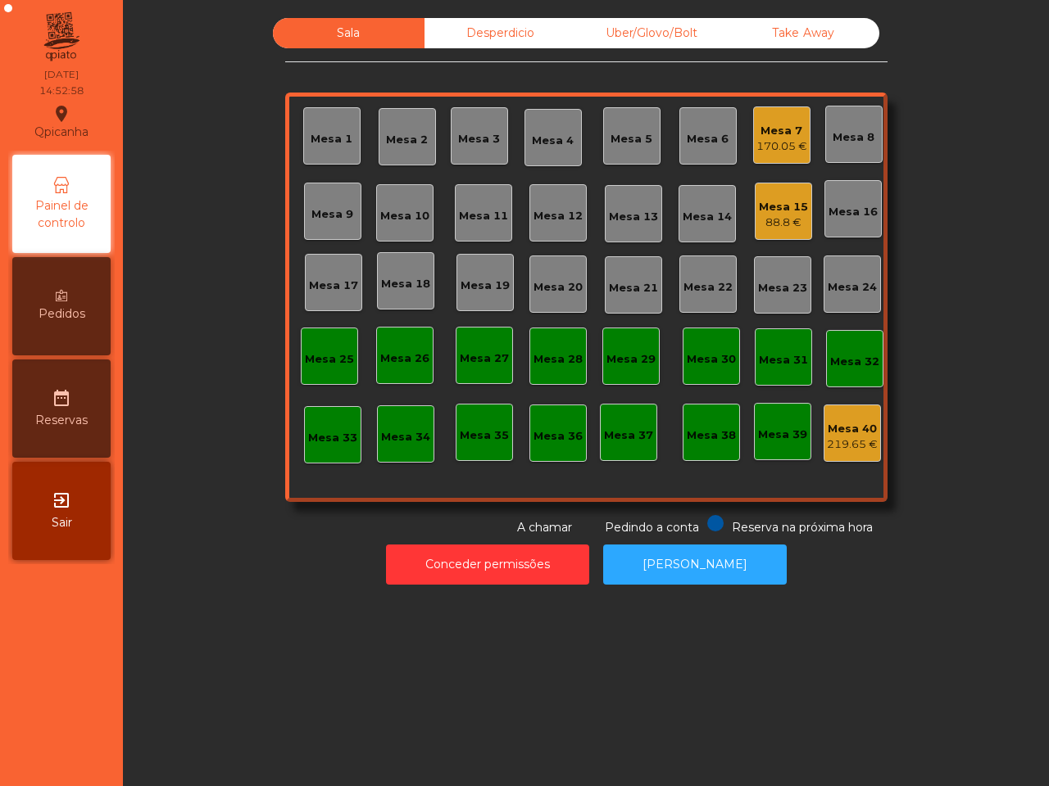
click at [768, 140] on div "170.05 €" at bounding box center [781, 146] width 51 height 16
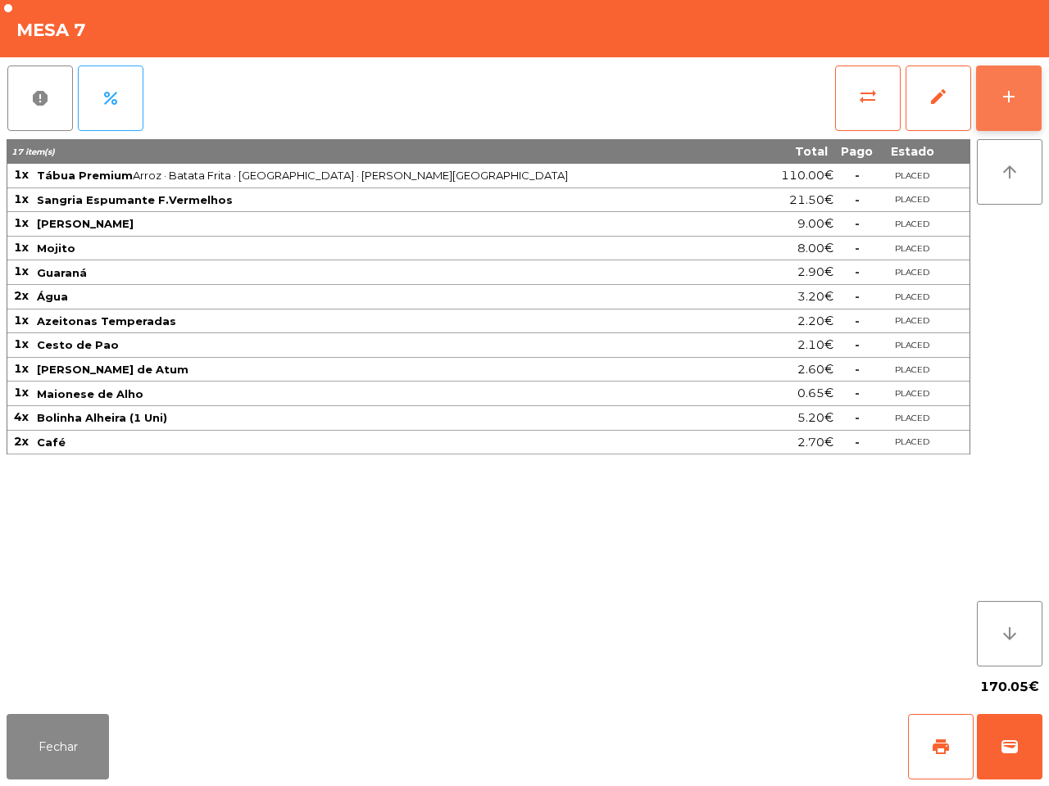
click at [999, 99] on div "add" at bounding box center [1009, 97] width 20 height 20
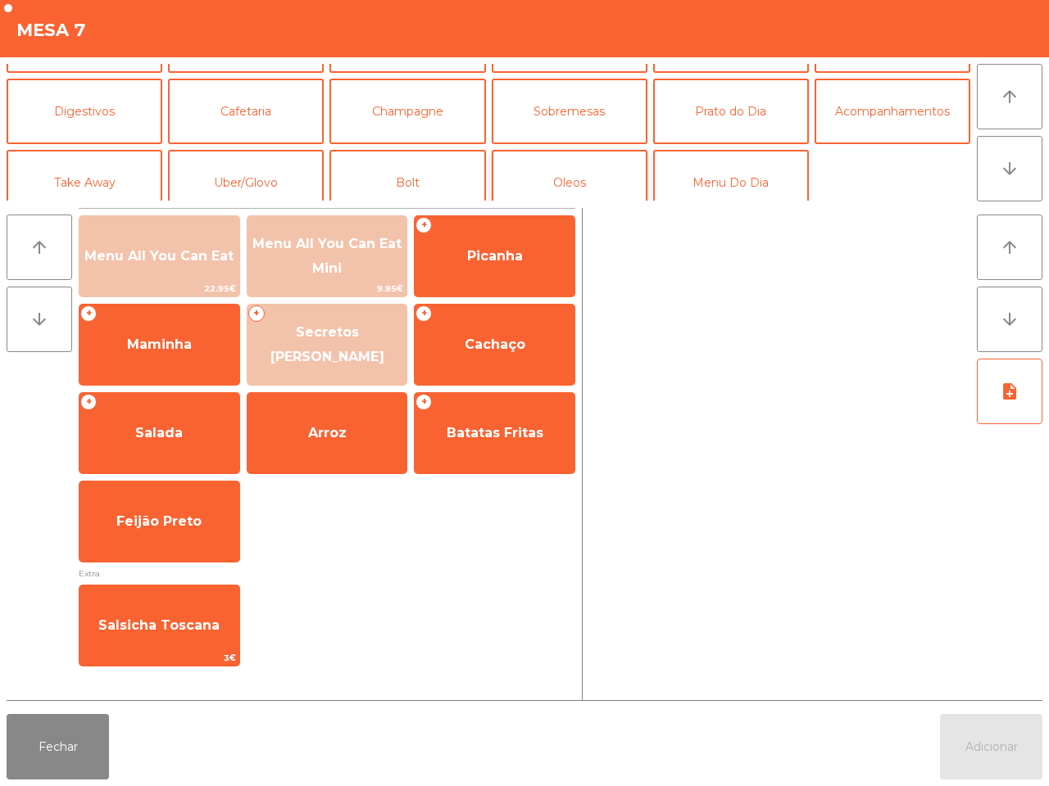
scroll to position [142, 0]
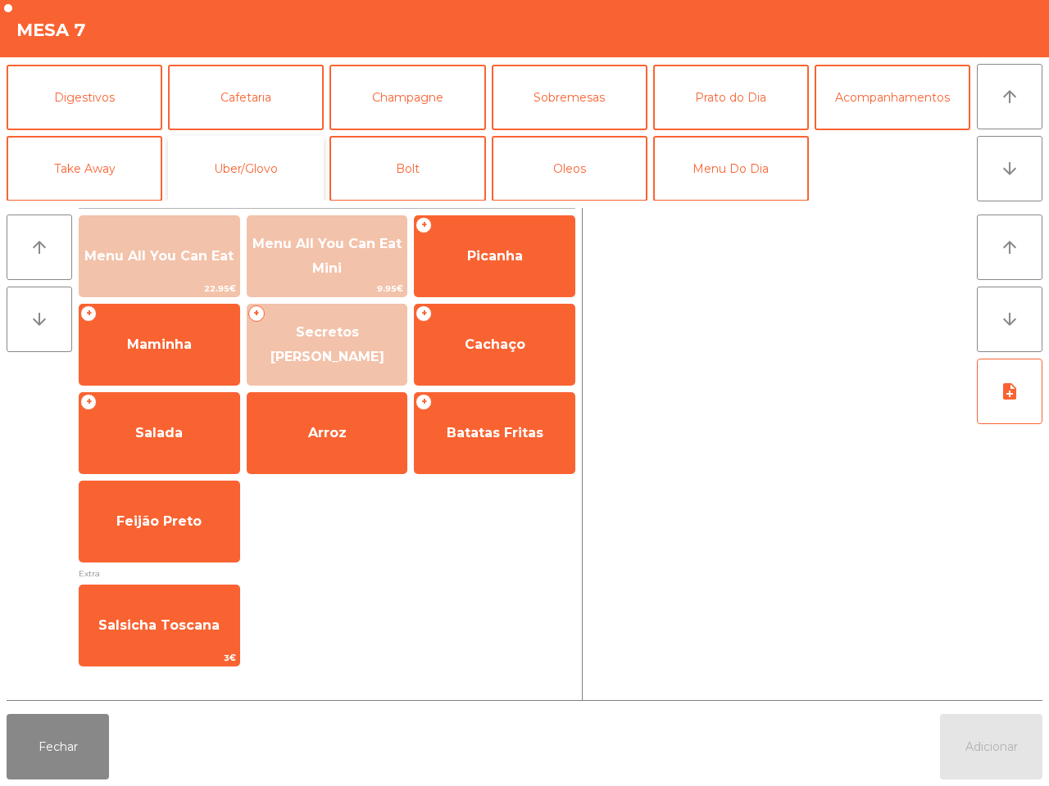
click at [279, 158] on button "Uber/Glovo" at bounding box center [246, 169] width 156 height 66
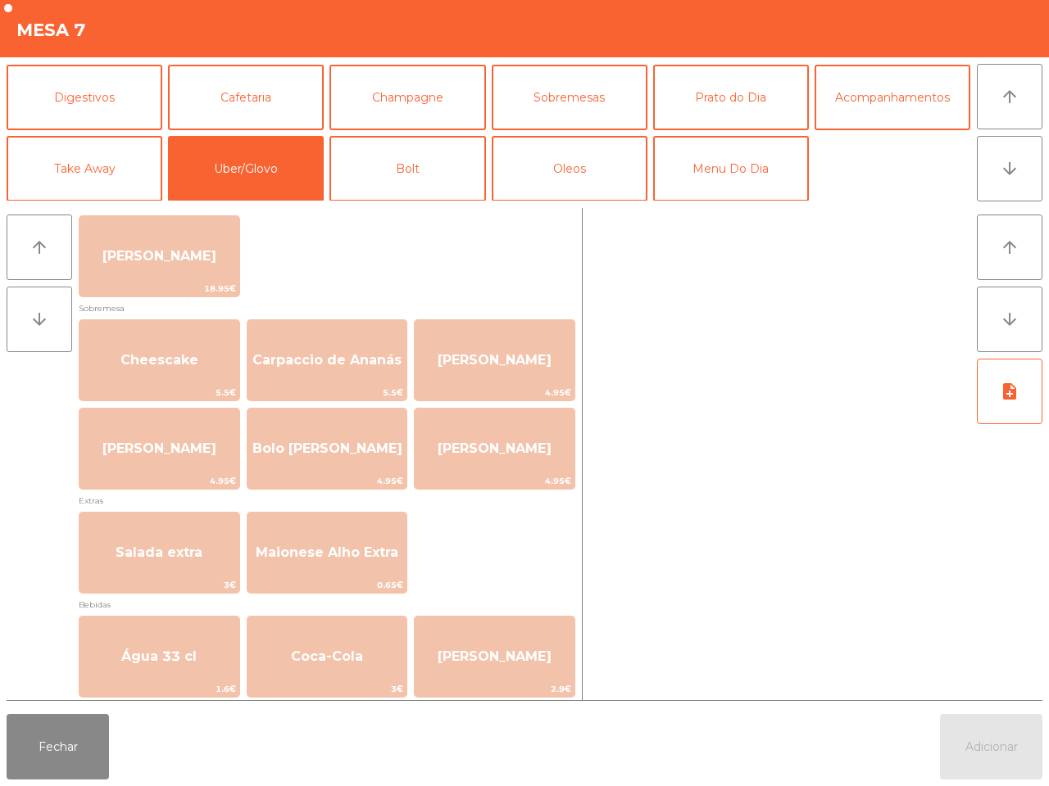
scroll to position [410, 0]
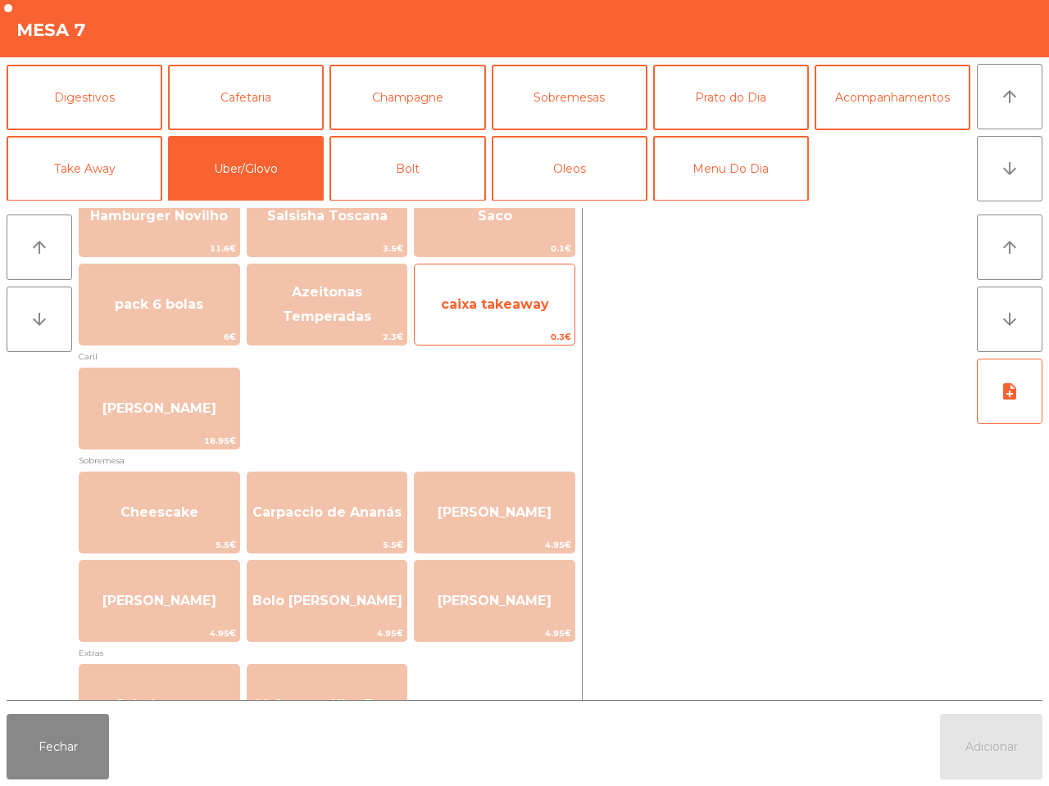
click at [514, 297] on span "caixa takeaway" at bounding box center [495, 305] width 108 height 16
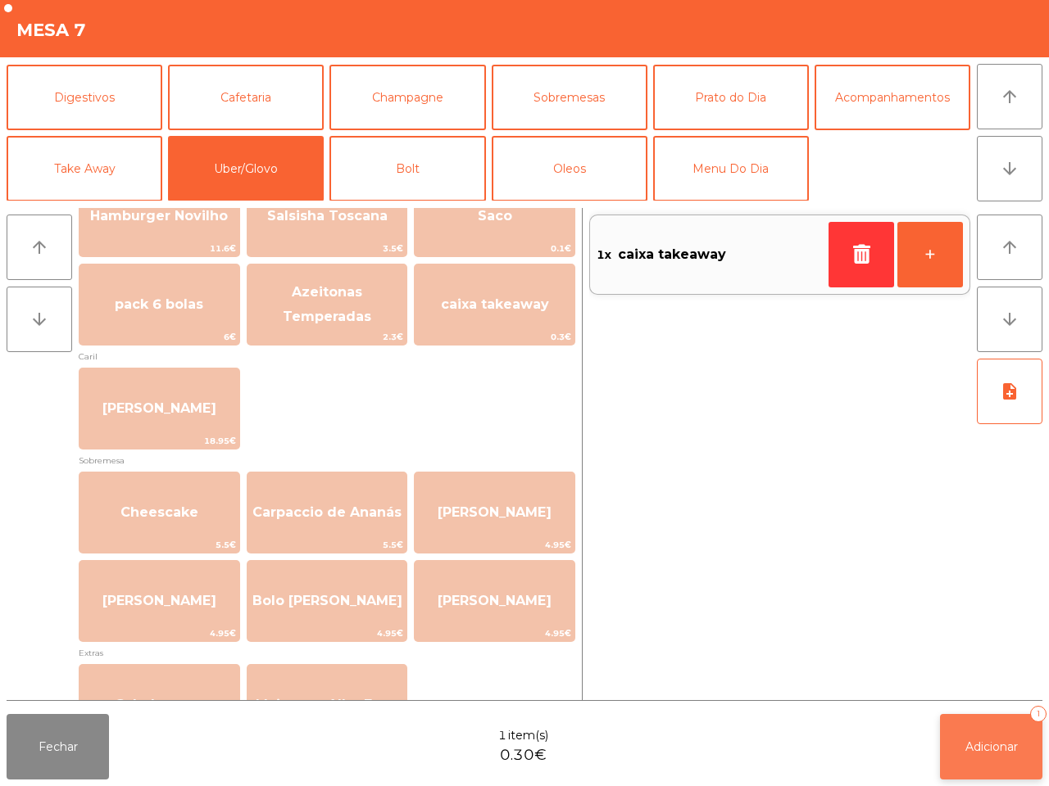
click at [975, 746] on span "Adicionar" at bounding box center [991, 747] width 52 height 15
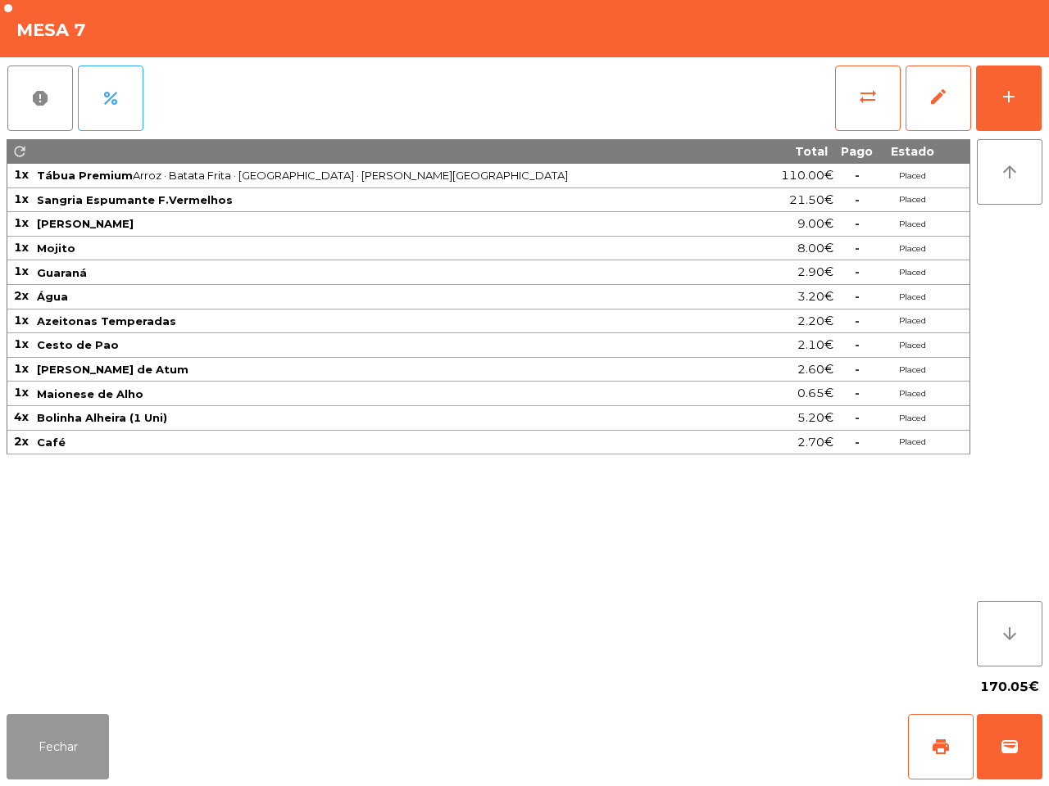
click at [66, 746] on button "Fechar" at bounding box center [58, 747] width 102 height 66
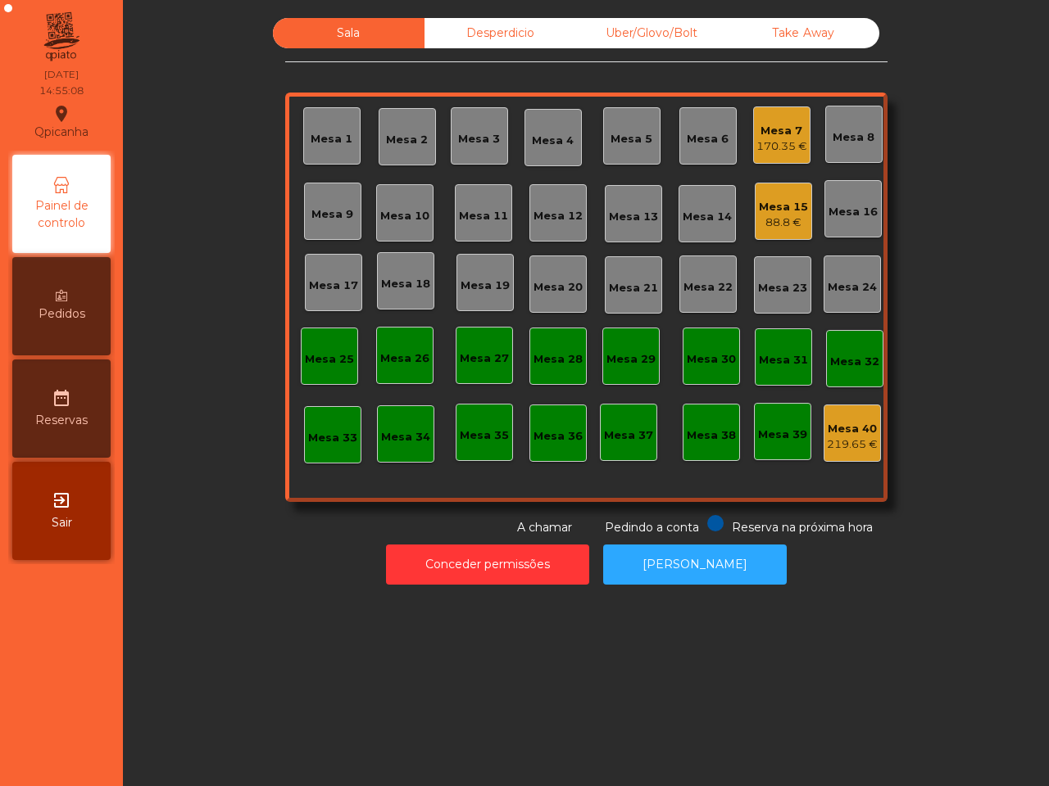
click at [782, 225] on div "88.8 €" at bounding box center [783, 223] width 49 height 16
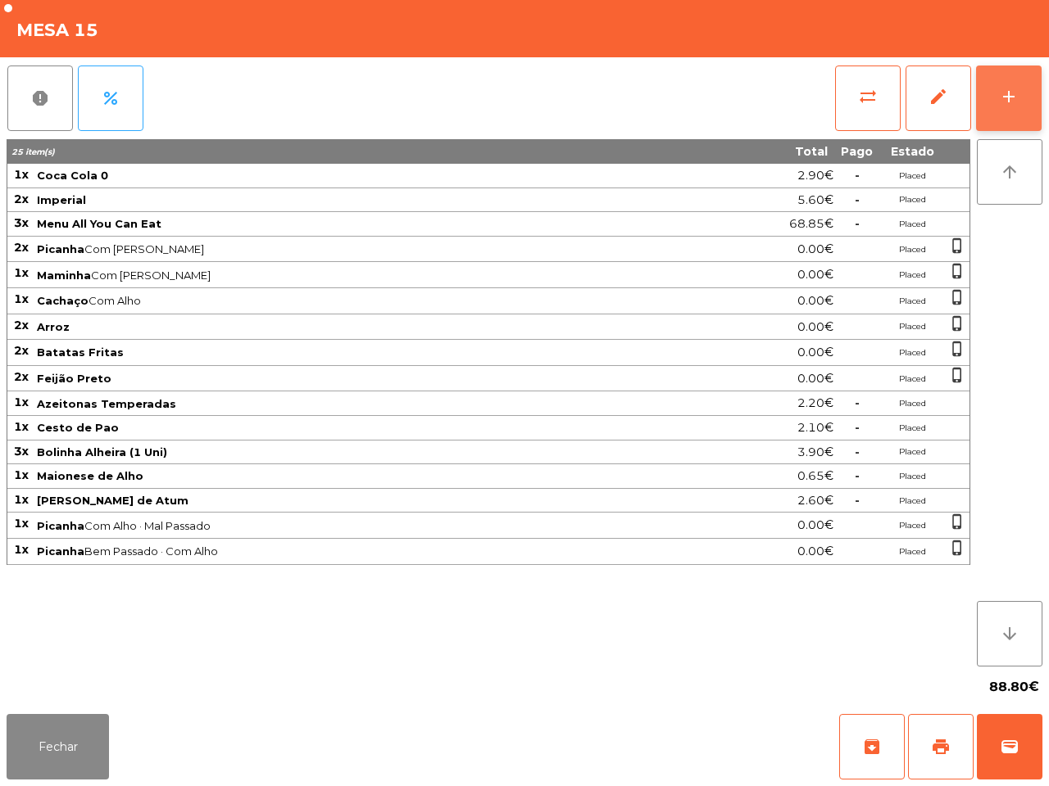
click at [1013, 108] on button "add" at bounding box center [1009, 99] width 66 height 66
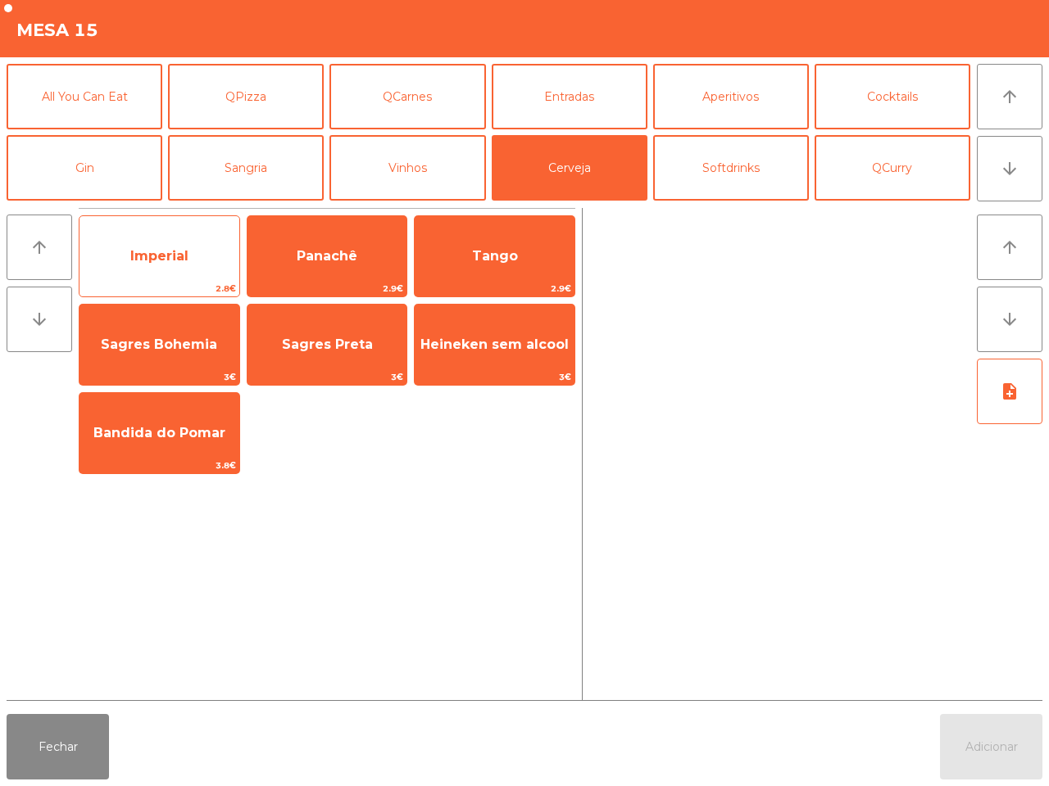
click at [177, 260] on span "Imperial" at bounding box center [159, 256] width 58 height 16
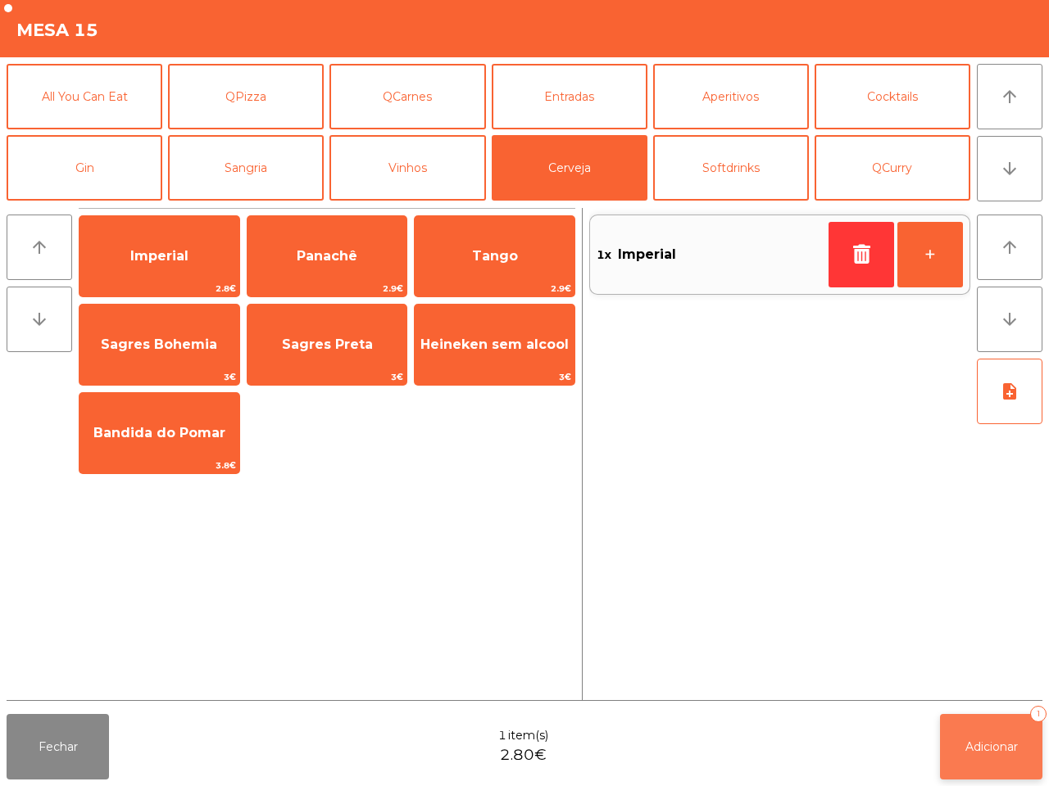
click at [1017, 771] on button "Adicionar 1" at bounding box center [991, 747] width 102 height 66
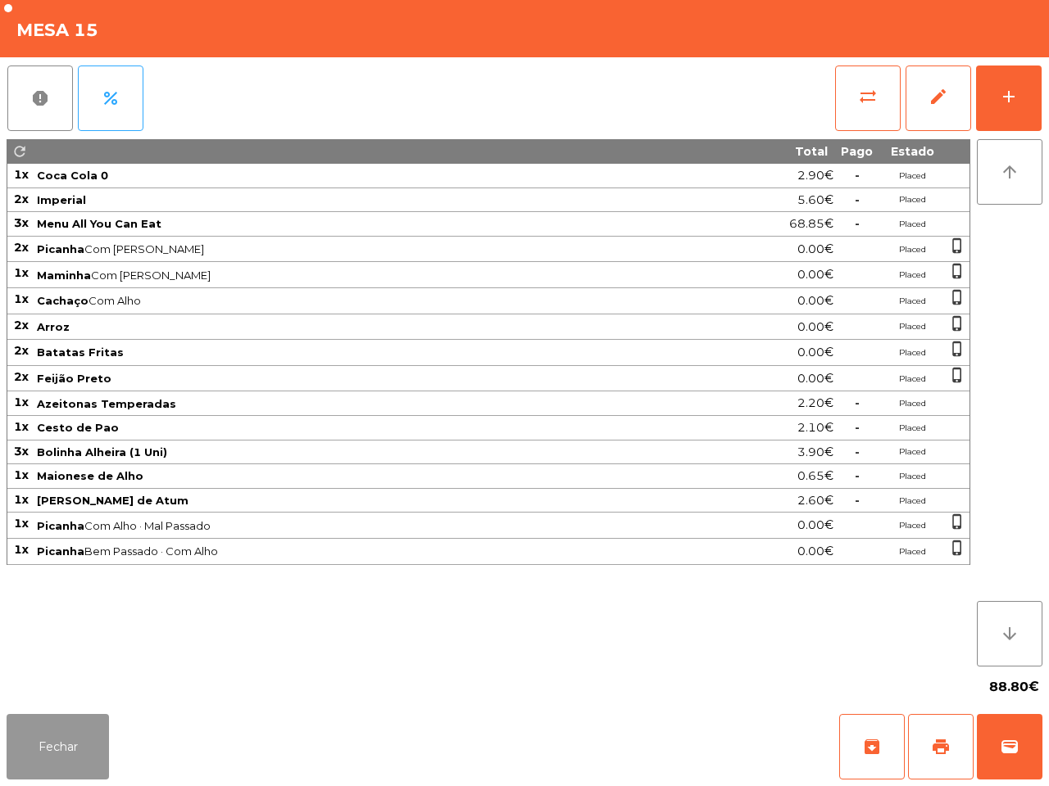
click at [29, 742] on button "Fechar" at bounding box center [58, 747] width 102 height 66
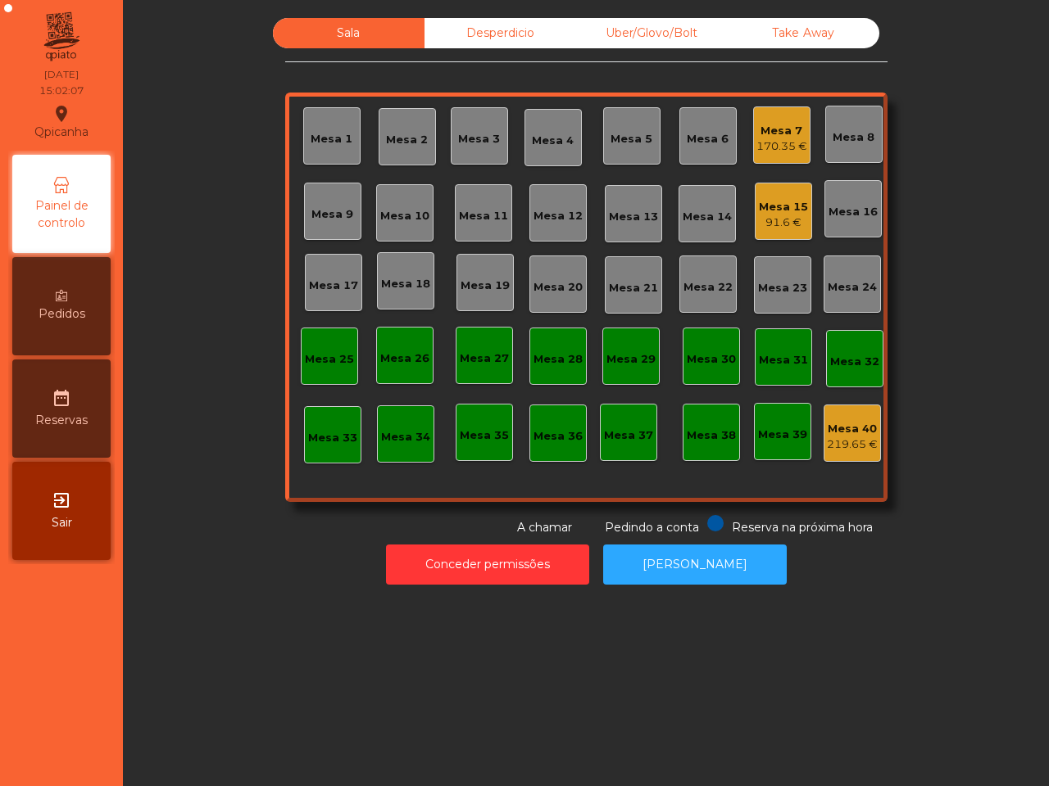
click at [595, 39] on div "Uber/Glovo/Bolt" at bounding box center [652, 33] width 152 height 30
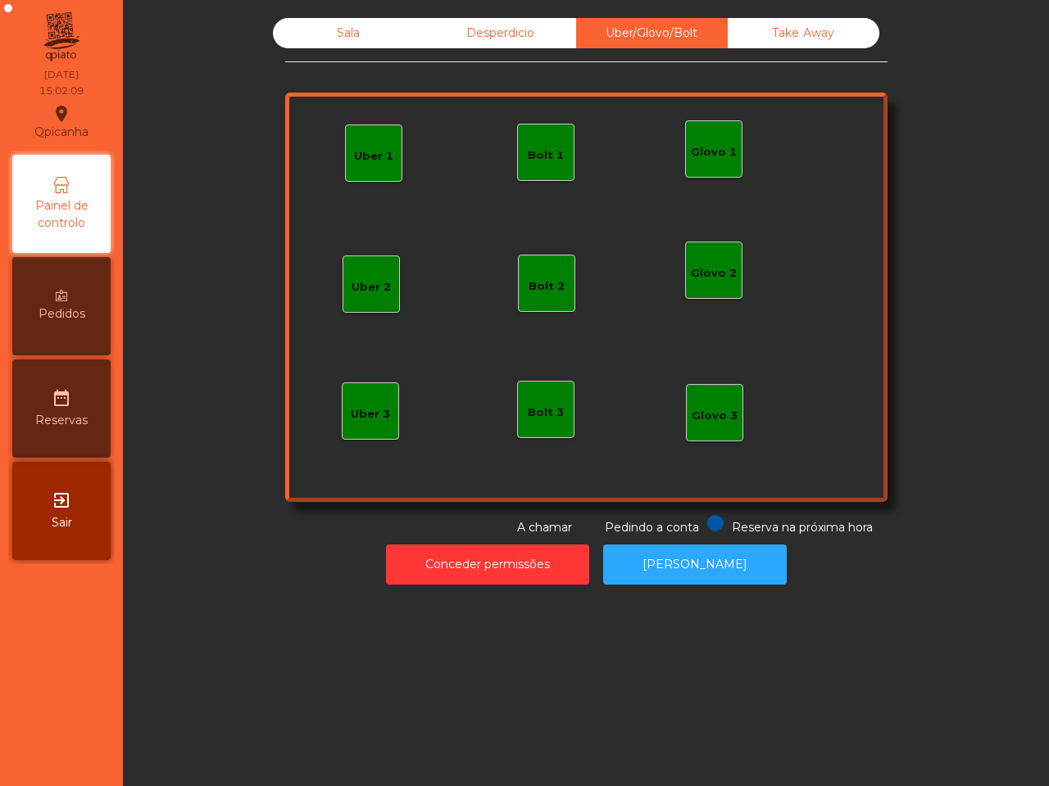
click at [365, 158] on div "Uber 1" at bounding box center [373, 156] width 39 height 16
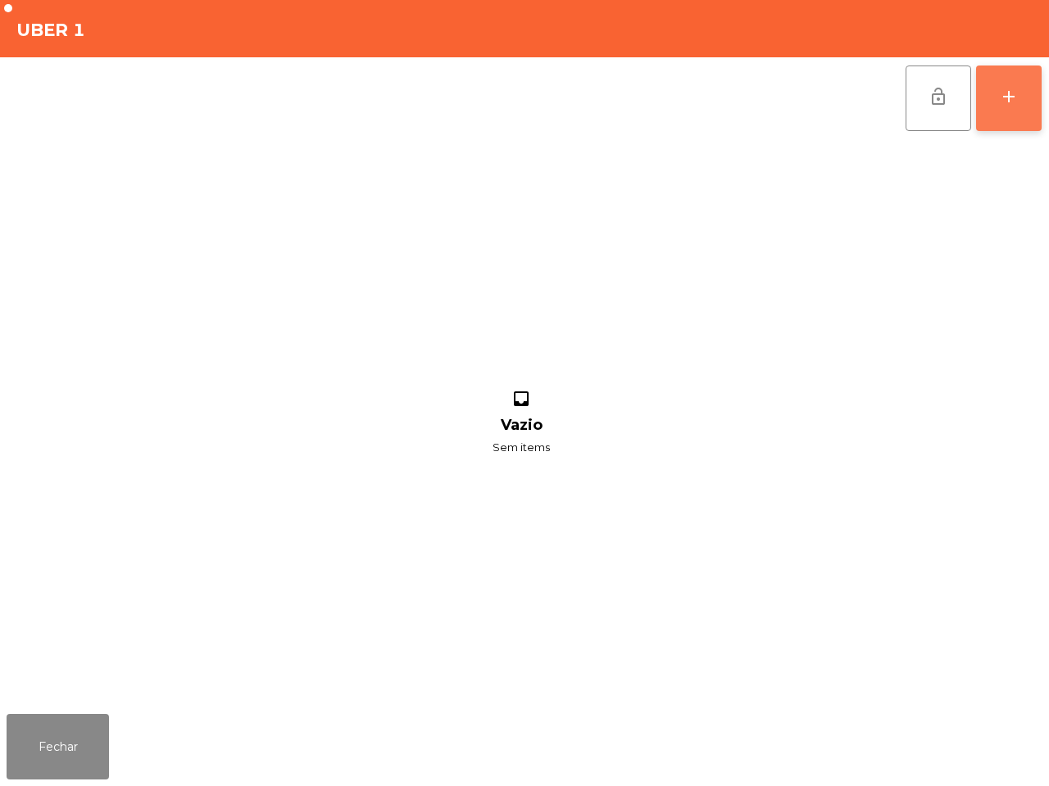
click at [994, 101] on button "add" at bounding box center [1009, 99] width 66 height 66
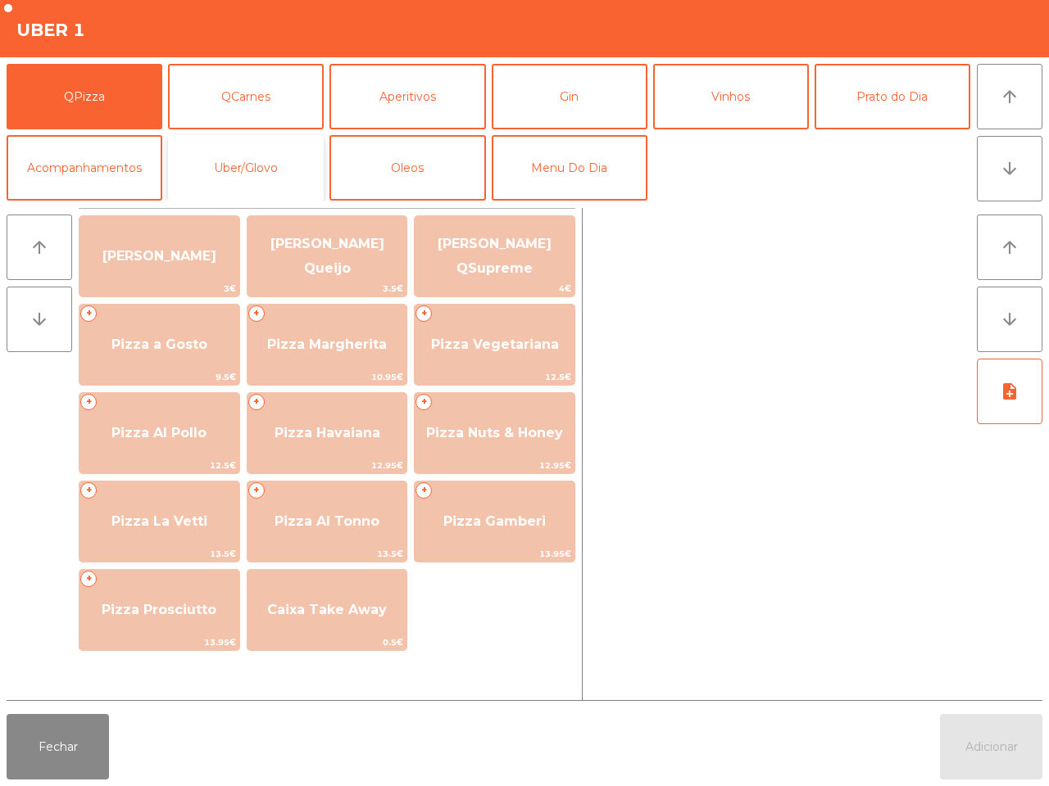
click at [210, 168] on button "Uber/Glovo" at bounding box center [246, 168] width 156 height 66
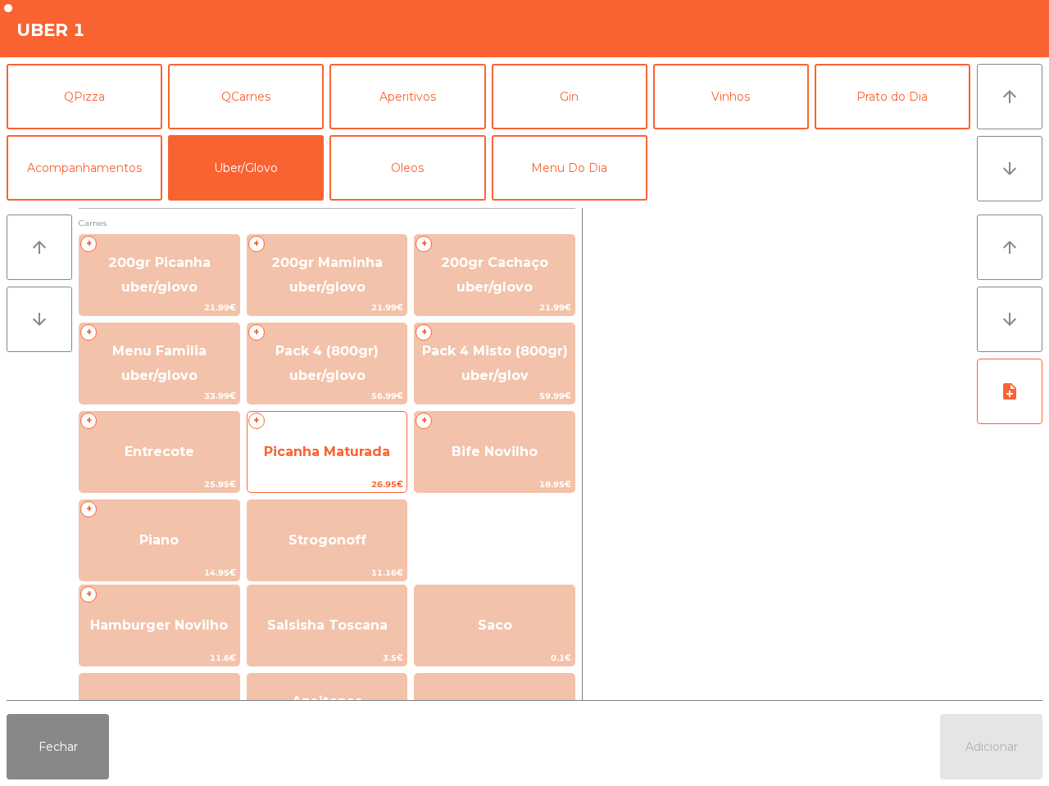
click at [329, 452] on span "Picanha Maturada" at bounding box center [327, 452] width 126 height 16
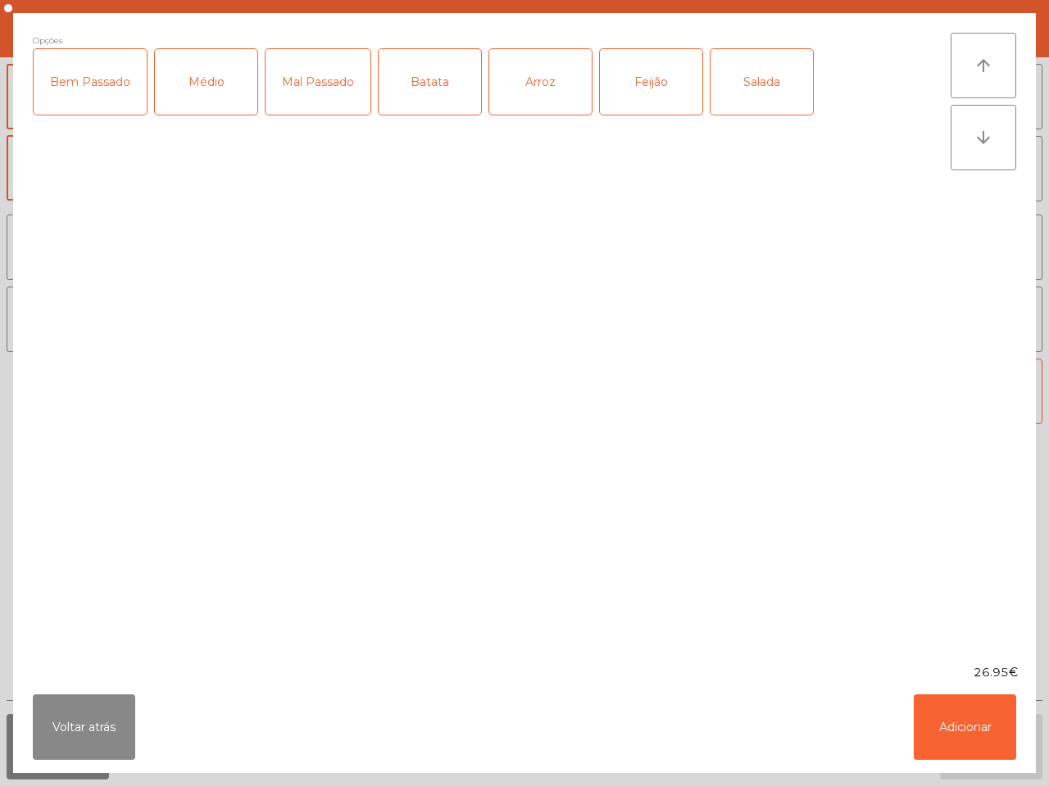
click at [641, 87] on div "Feijão" at bounding box center [651, 82] width 102 height 66
click at [953, 711] on button "Adicionar" at bounding box center [964, 728] width 102 height 66
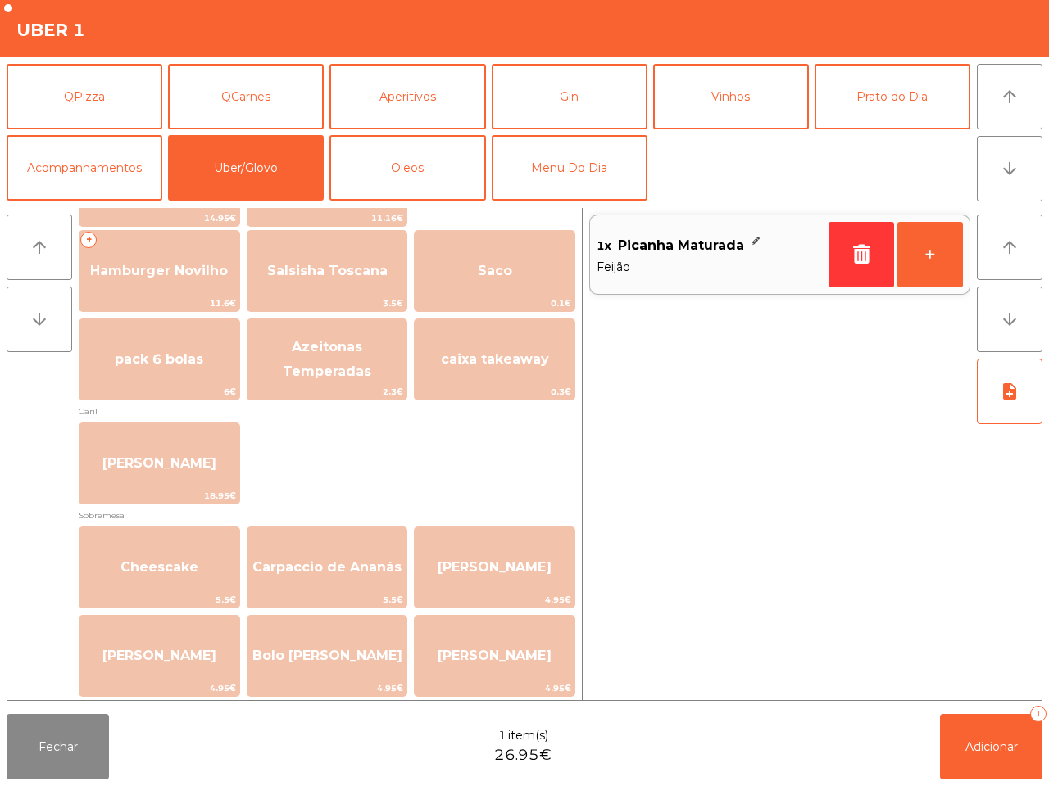
scroll to position [307, 0]
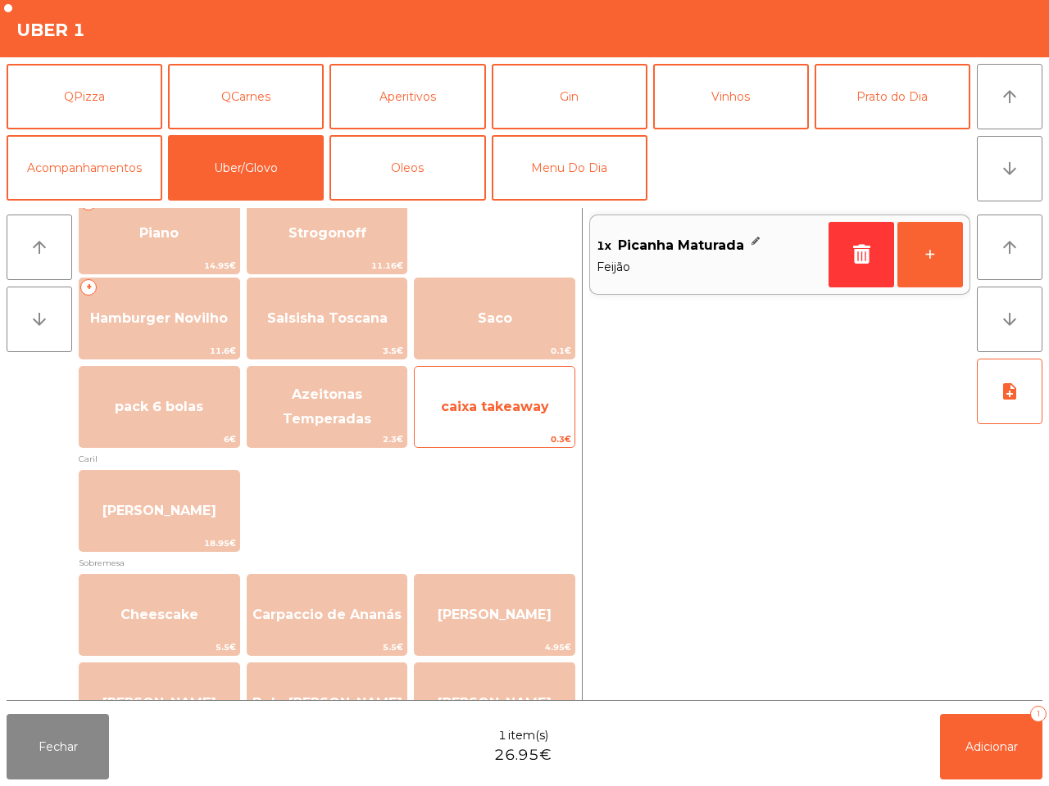
click at [514, 393] on span "caixa takeaway" at bounding box center [495, 407] width 160 height 44
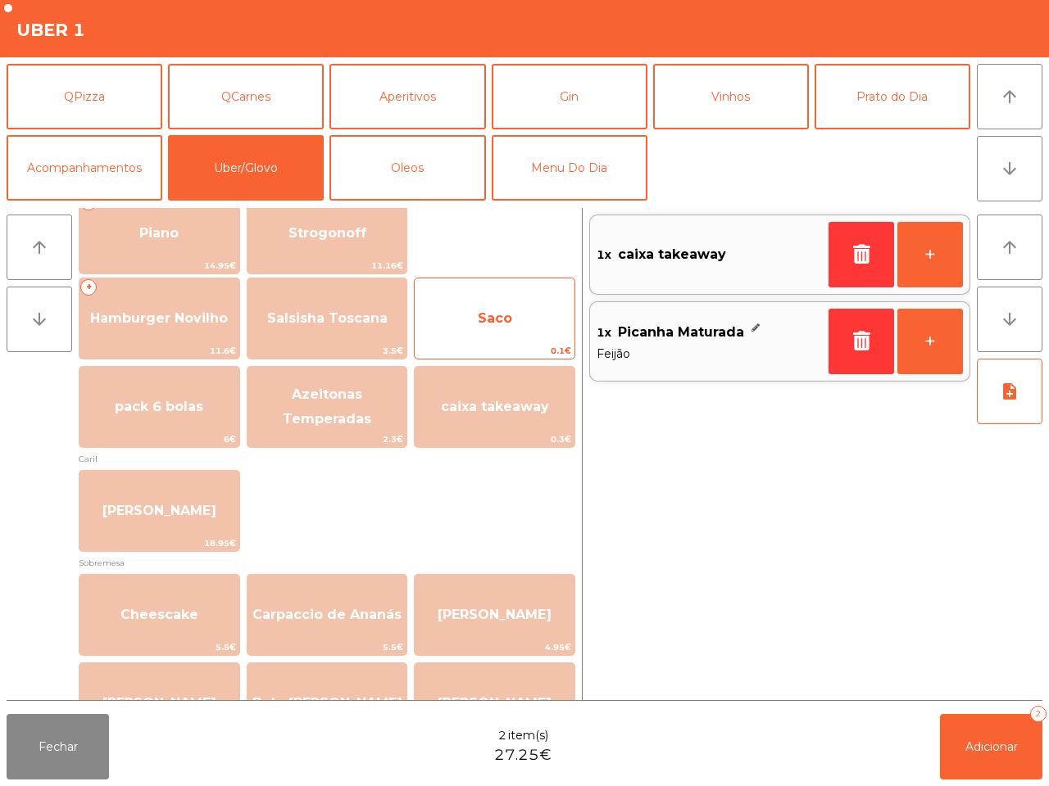
click at [513, 342] on div "Saco 0.1€" at bounding box center [494, 319] width 161 height 82
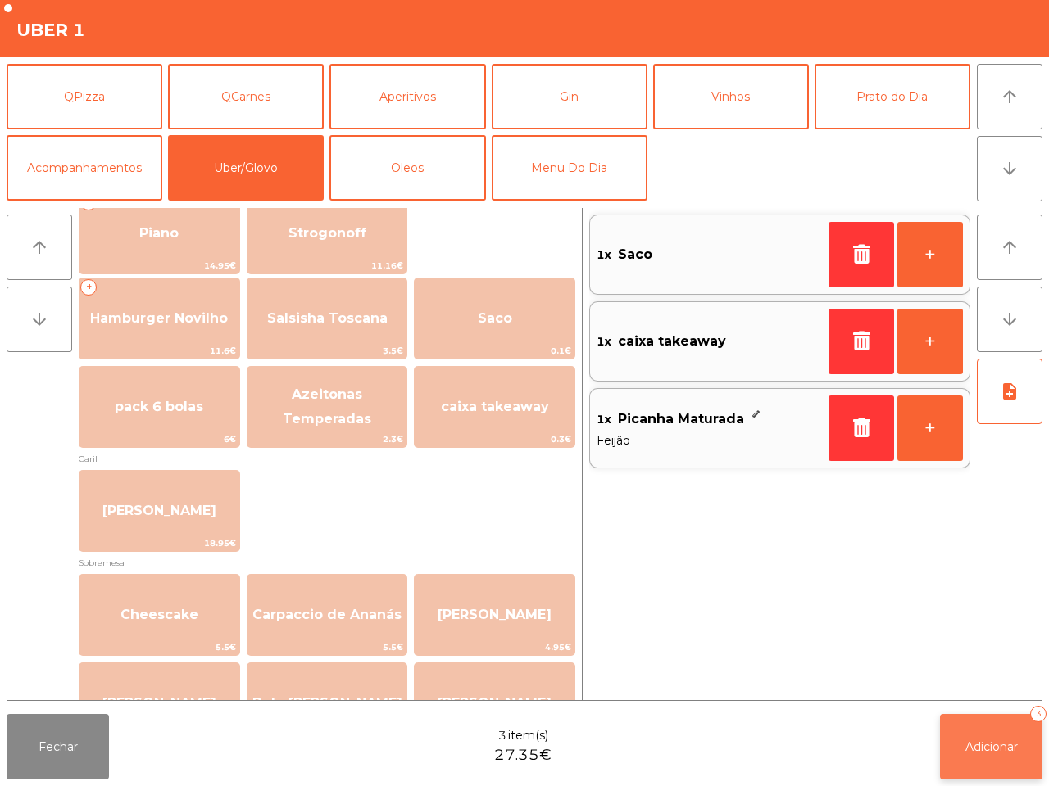
click at [972, 741] on span "Adicionar" at bounding box center [991, 747] width 52 height 15
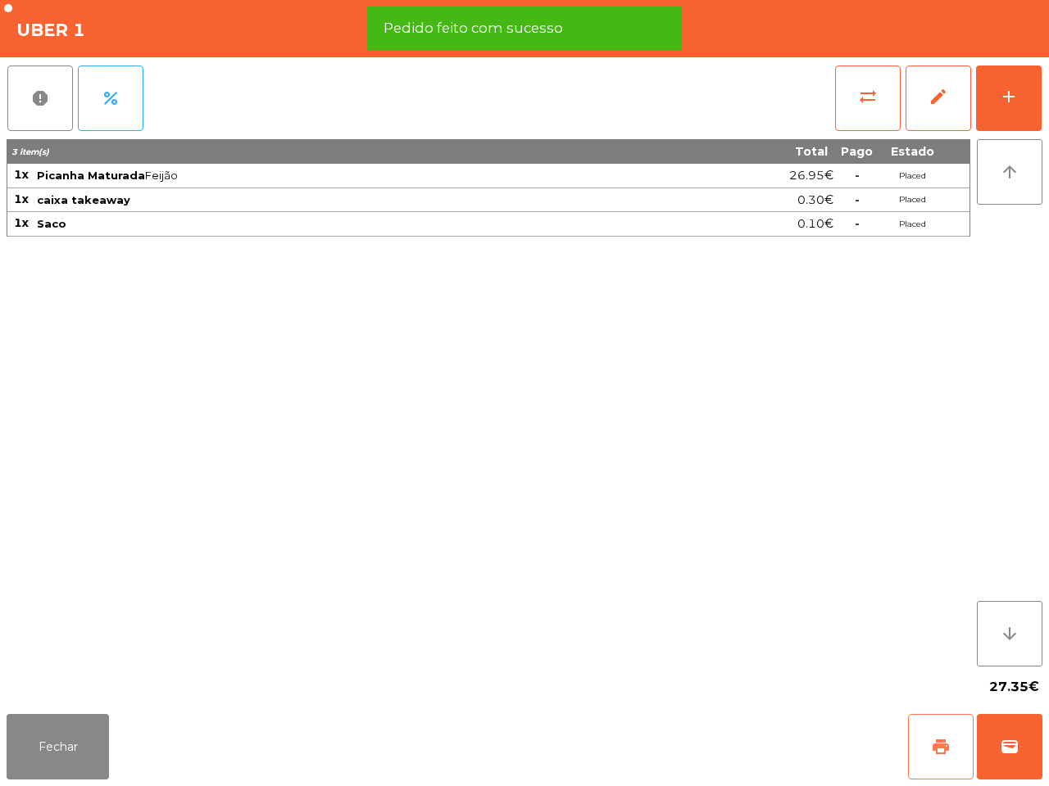
click at [936, 741] on span "print" at bounding box center [941, 747] width 20 height 20
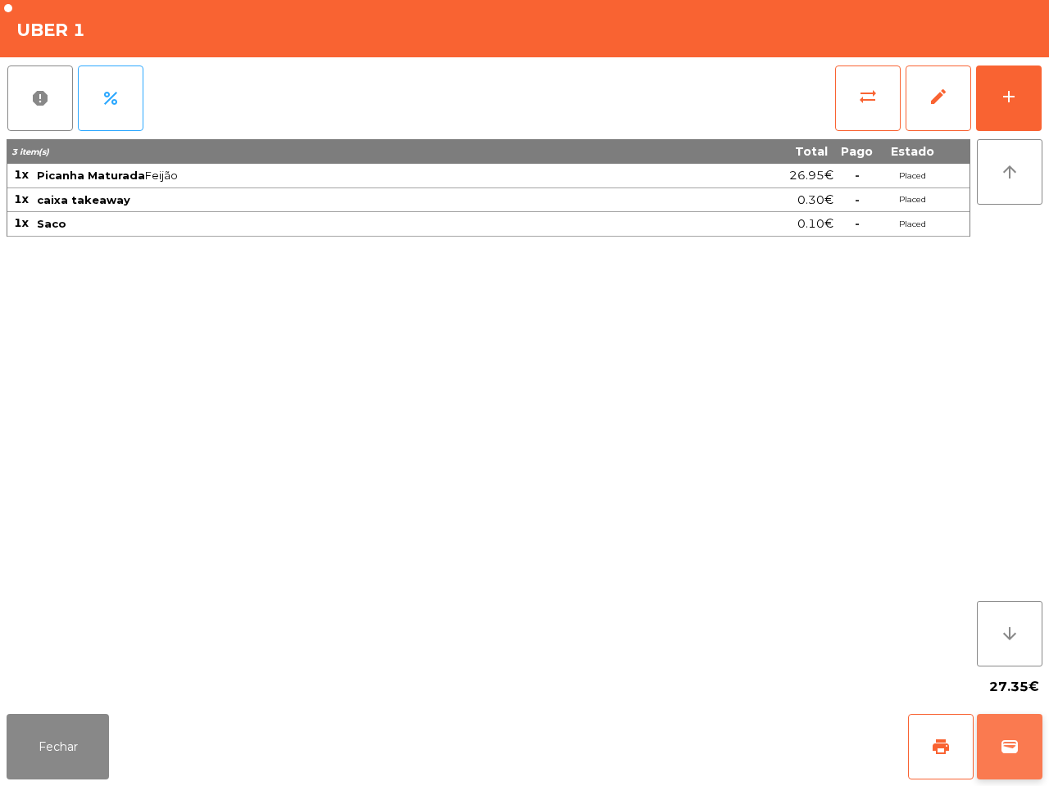
click at [1004, 743] on span "wallet" at bounding box center [1009, 747] width 20 height 20
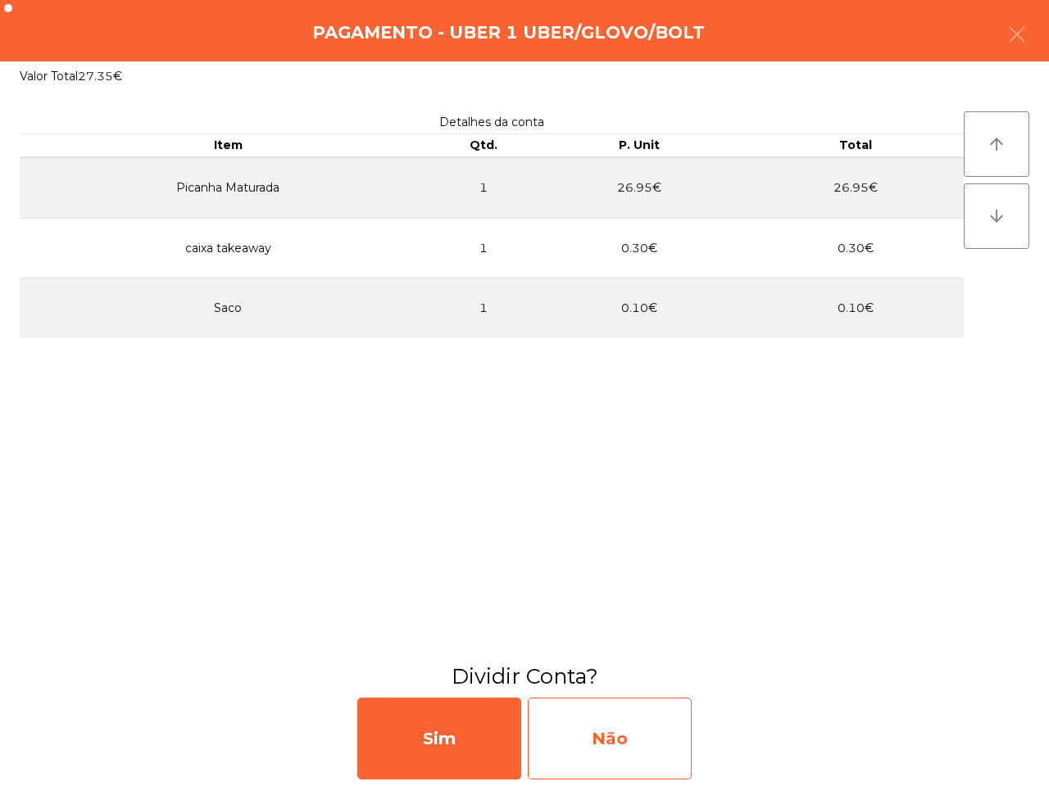
click at [674, 732] on div "Não" at bounding box center [610, 739] width 164 height 82
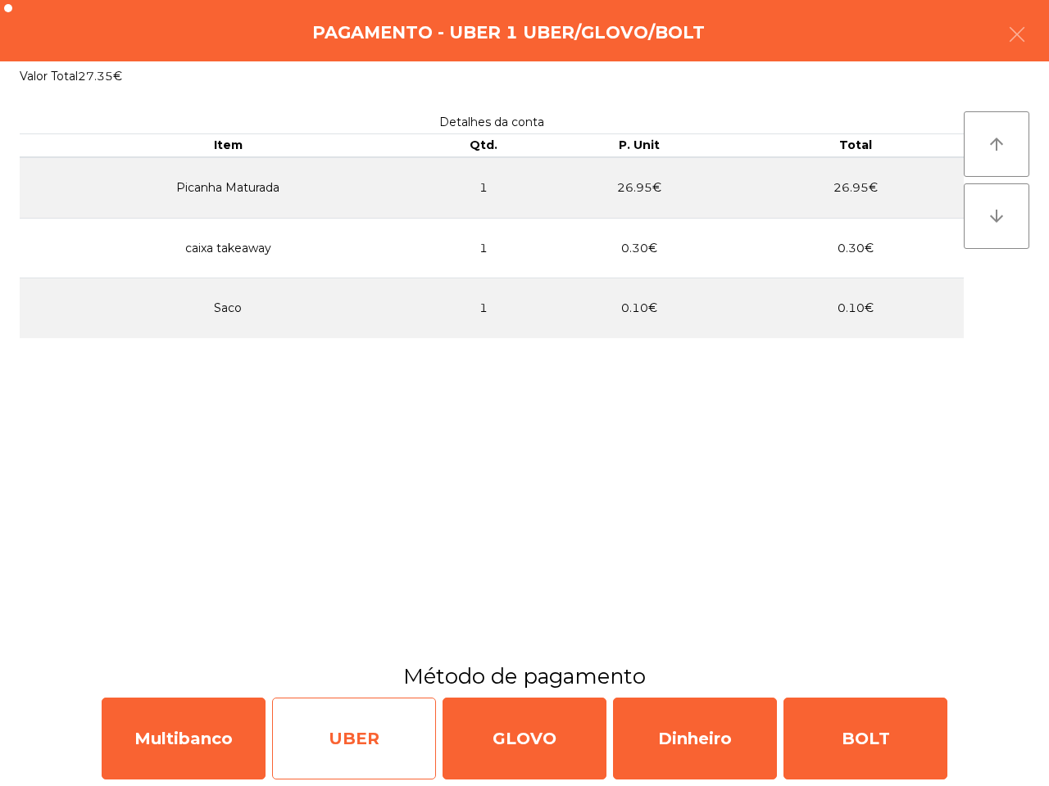
click at [342, 758] on div "UBER" at bounding box center [354, 739] width 164 height 82
select select "**"
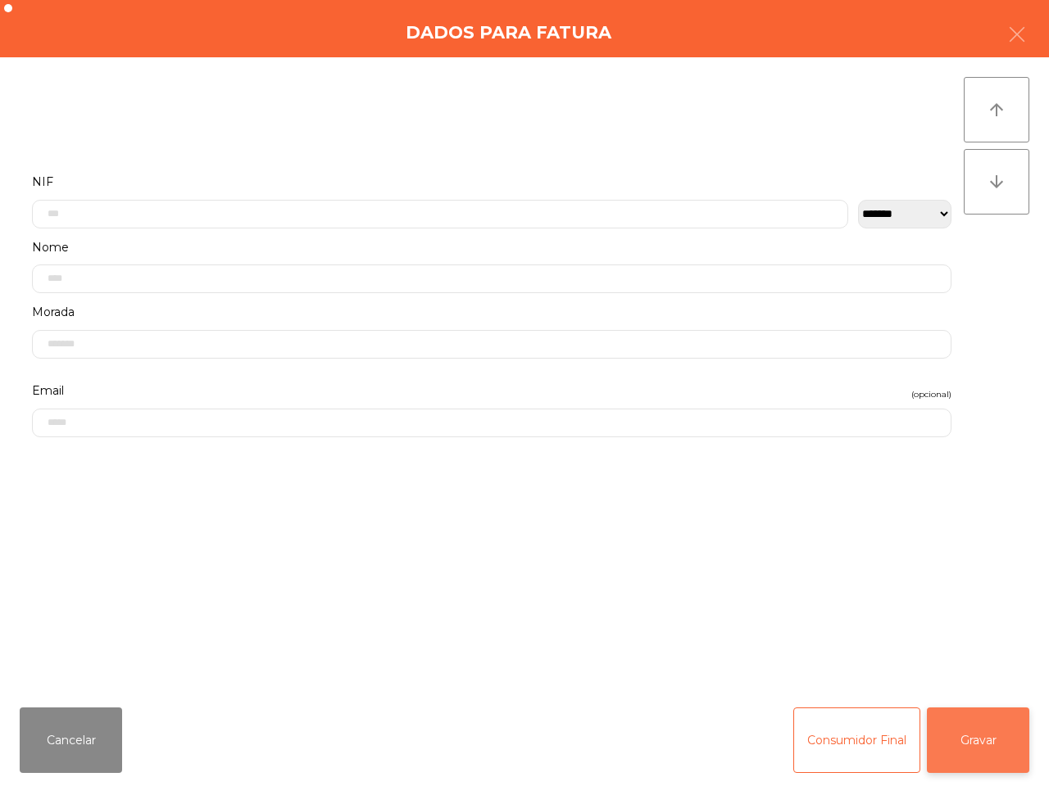
click at [959, 746] on button "Gravar" at bounding box center [978, 741] width 102 height 66
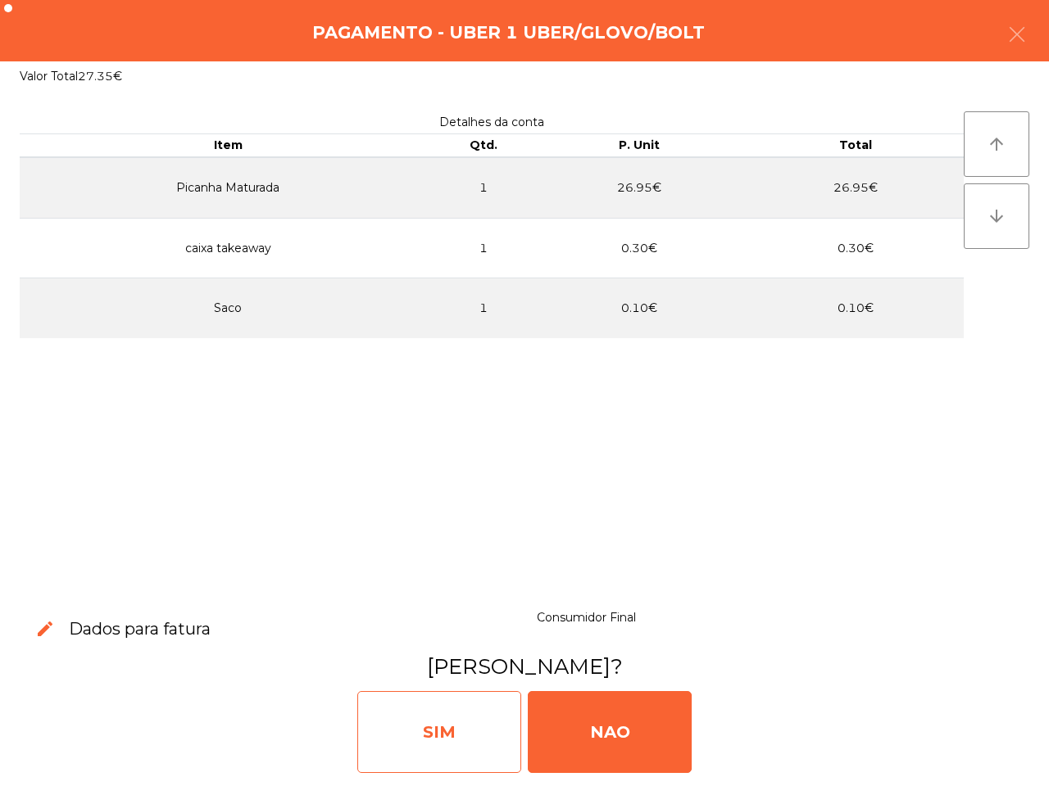
click at [439, 706] on div "SIM" at bounding box center [439, 732] width 164 height 82
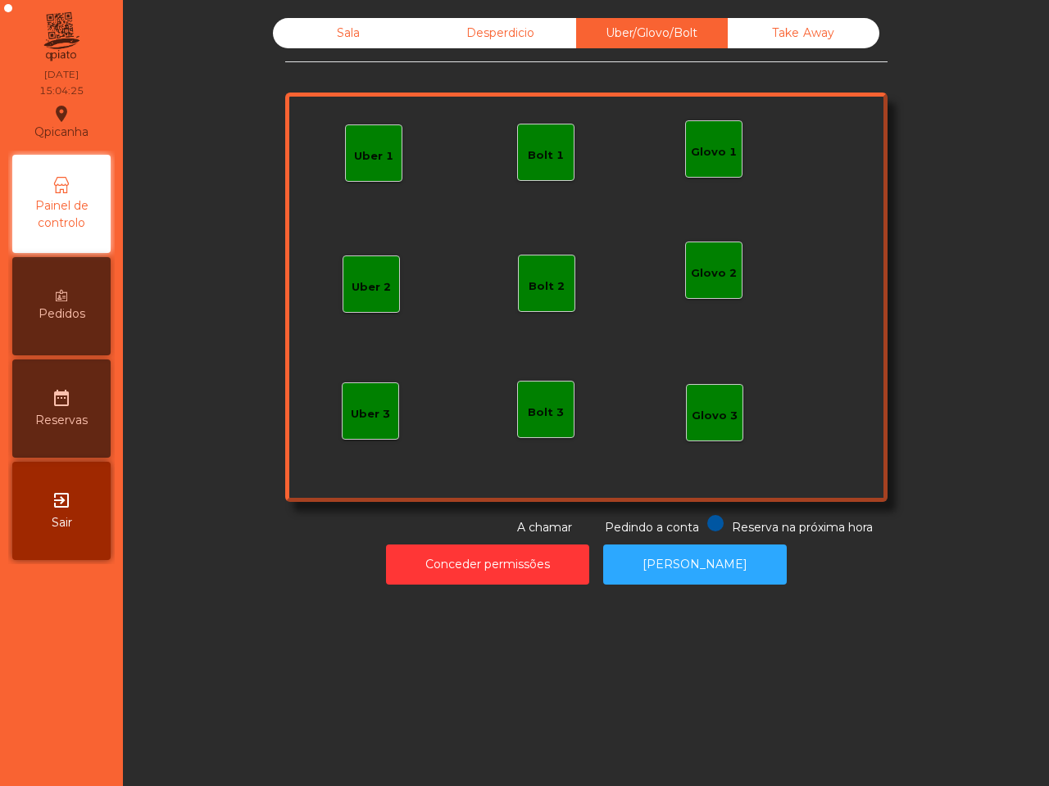
click at [438, 706] on div "Sala Desperdicio Uber/Glovo/Bolt Take Away Uber 1 Glovo 1 Uber 2 Uber 3 Glovo 2…" at bounding box center [586, 393] width 926 height 786
click at [67, 211] on span "Painel de controlo" at bounding box center [61, 214] width 90 height 34
click at [315, 35] on div "Sala" at bounding box center [349, 33] width 152 height 30
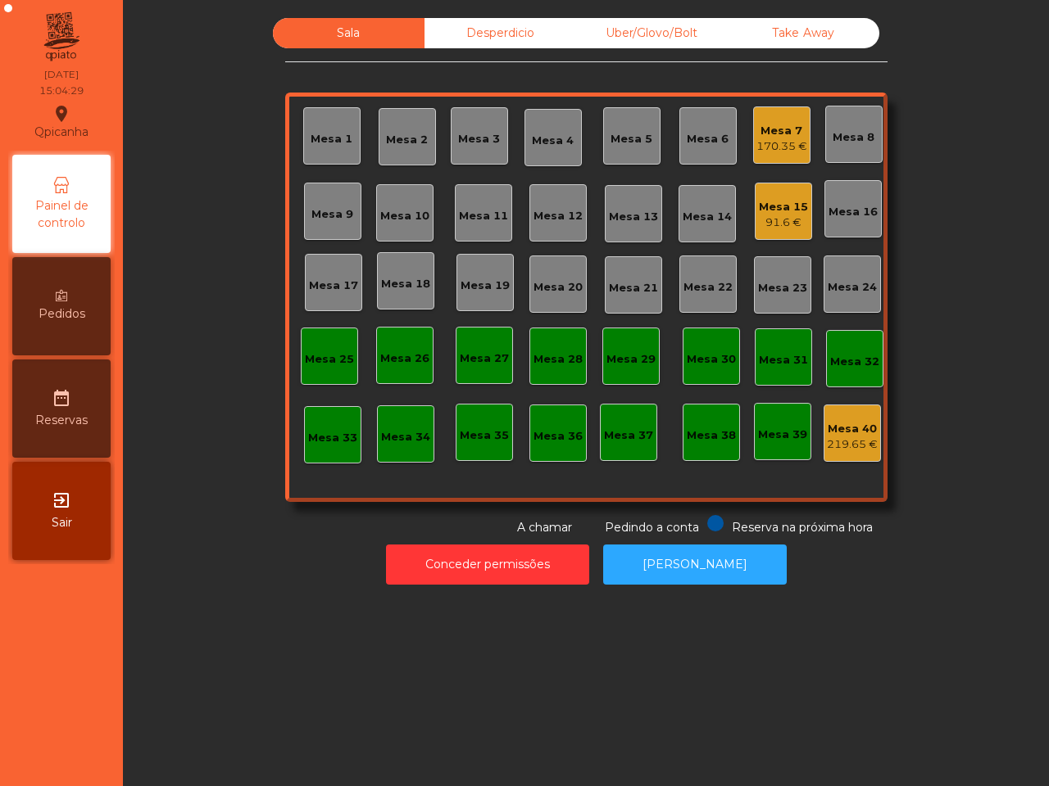
click at [784, 148] on div "170.35 €" at bounding box center [781, 146] width 51 height 16
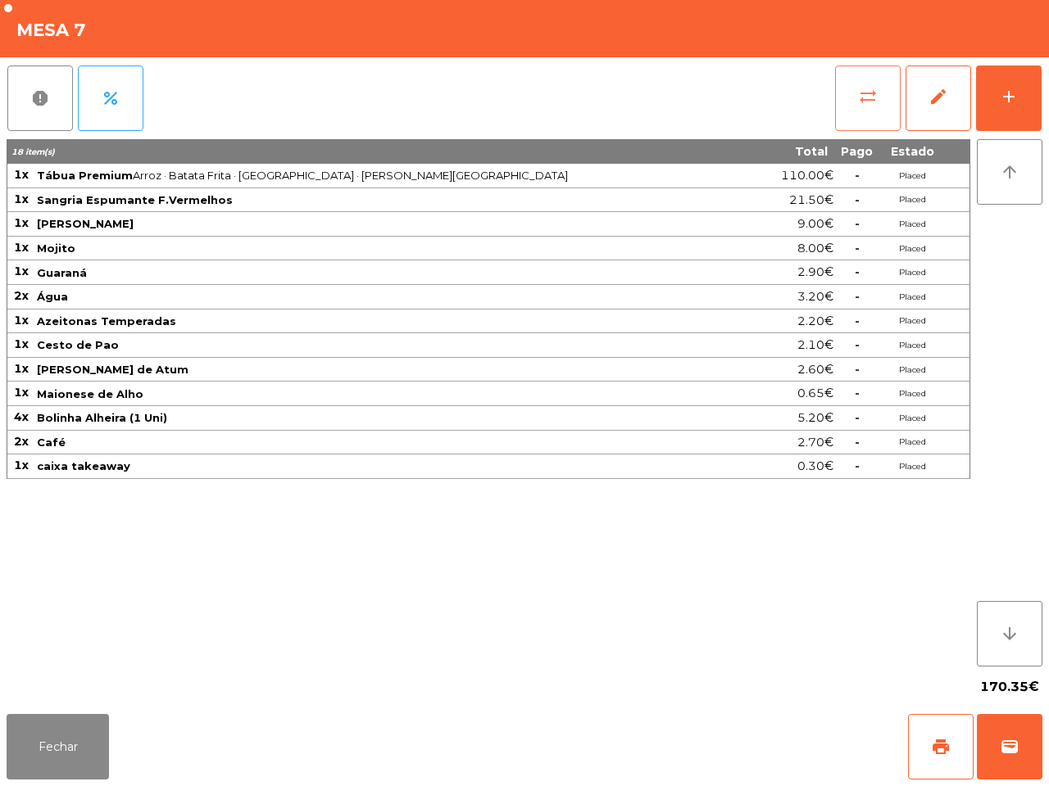
click at [867, 103] on span "sync_alt" at bounding box center [868, 97] width 20 height 20
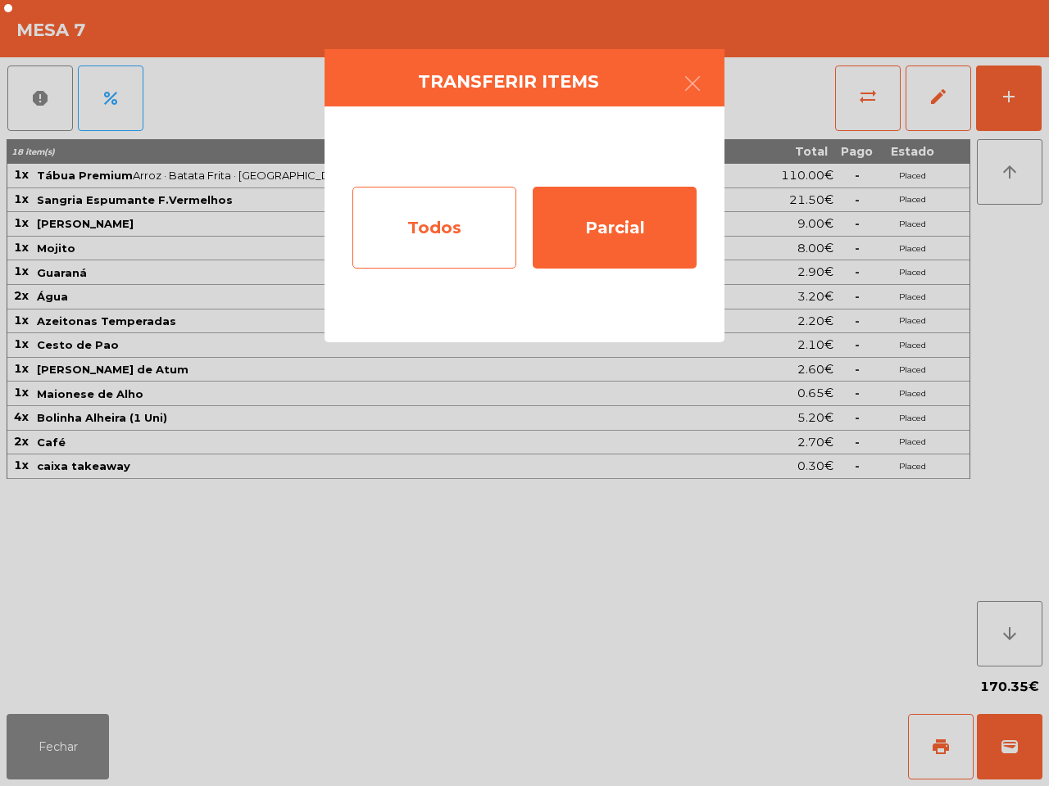
click at [460, 197] on div "Todos" at bounding box center [434, 228] width 164 height 82
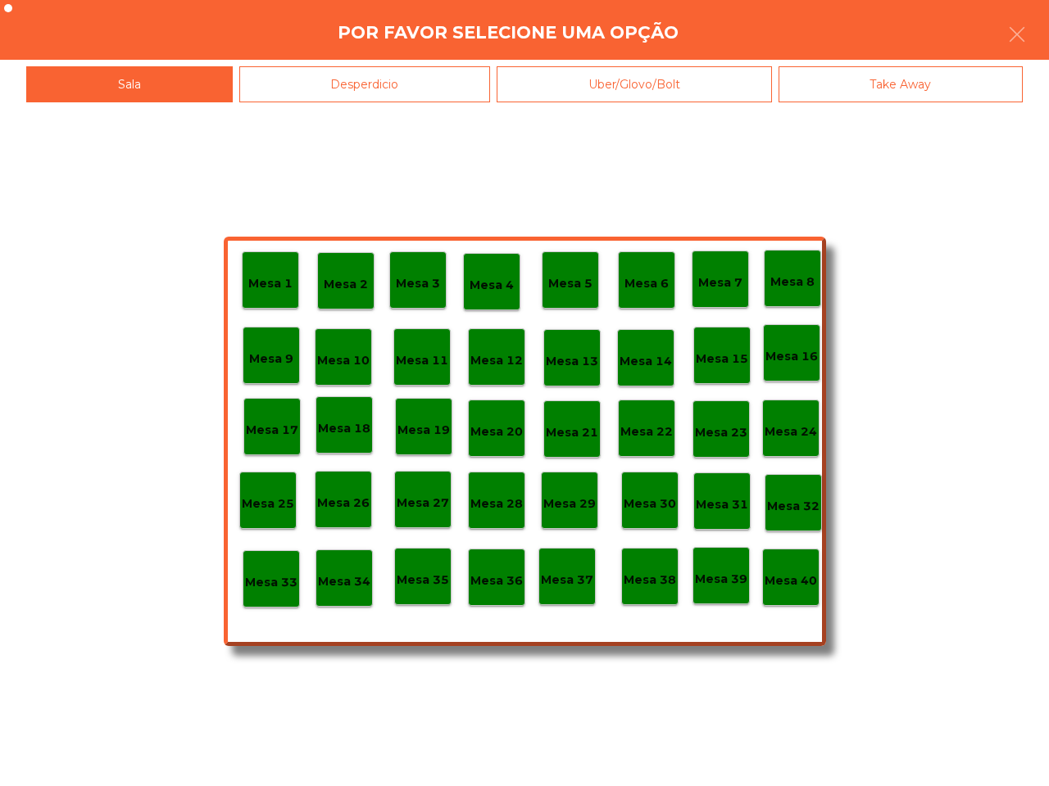
click at [811, 584] on p "Mesa 40" at bounding box center [790, 581] width 52 height 19
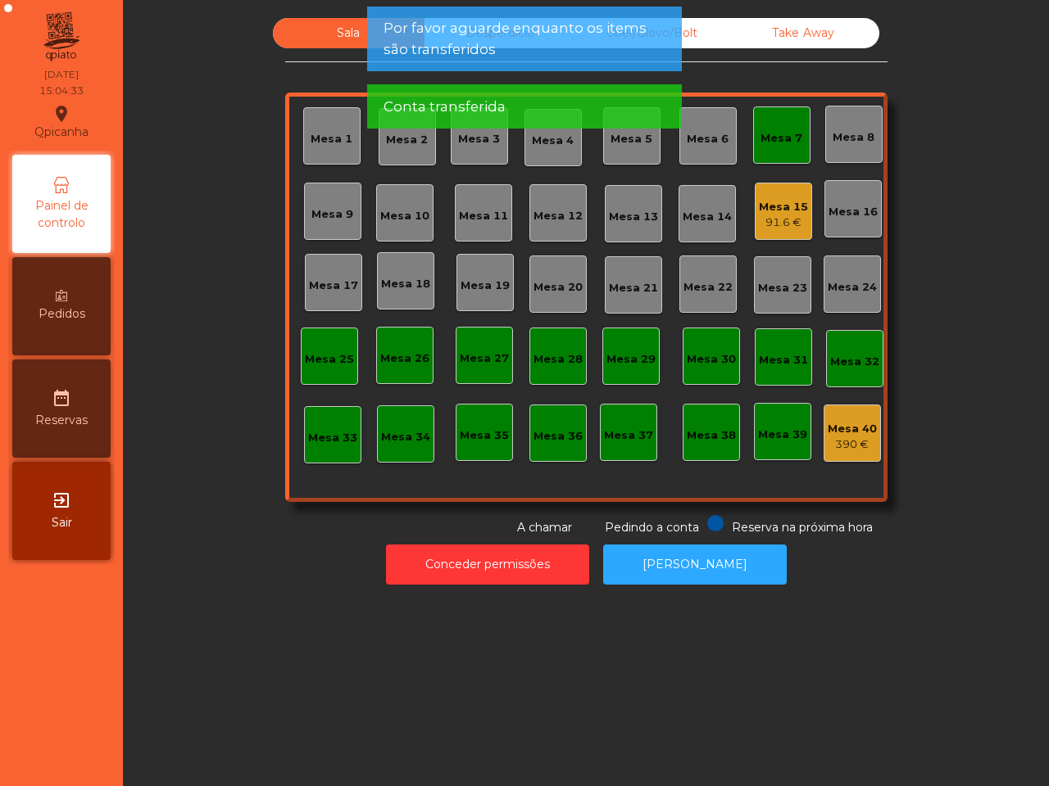
click at [785, 218] on div "91.6 €" at bounding box center [783, 223] width 49 height 16
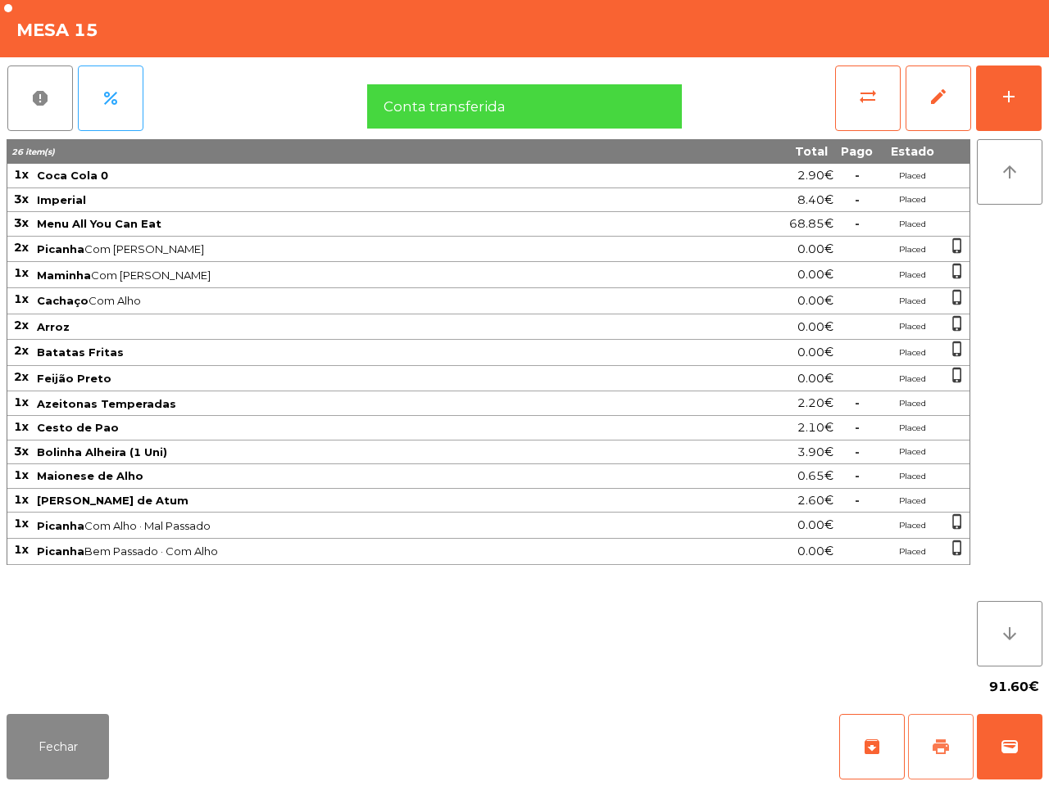
click at [944, 747] on span "print" at bounding box center [941, 747] width 20 height 20
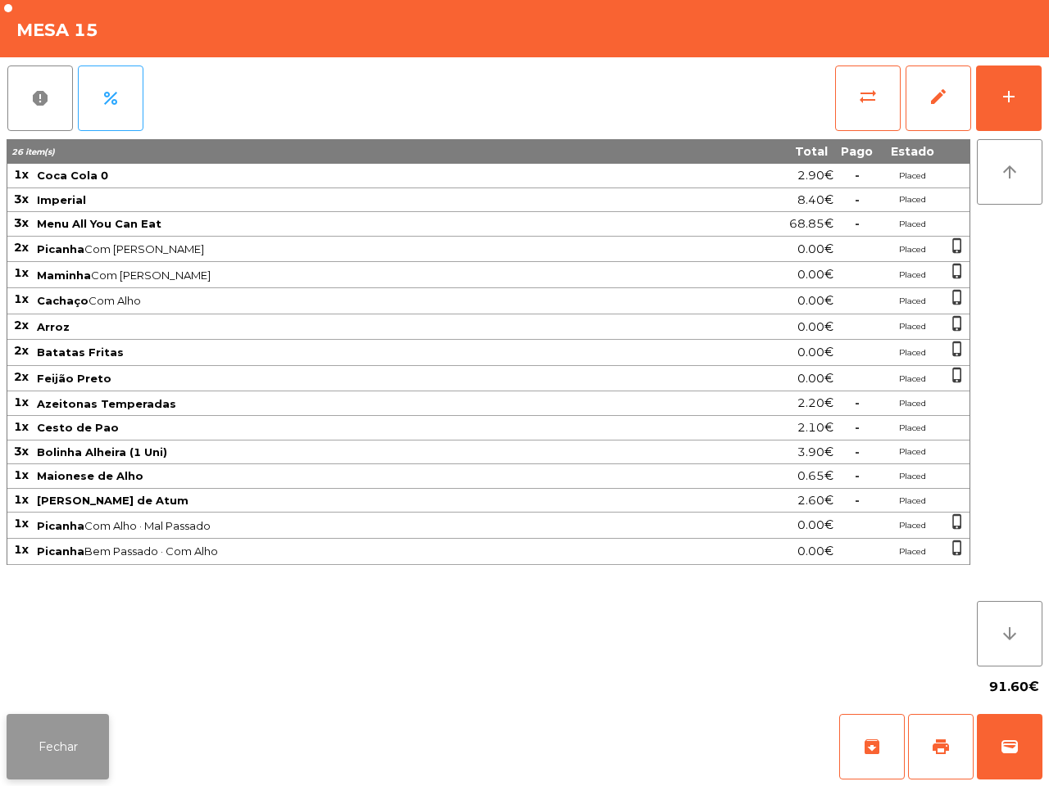
click at [59, 739] on button "Fechar" at bounding box center [58, 747] width 102 height 66
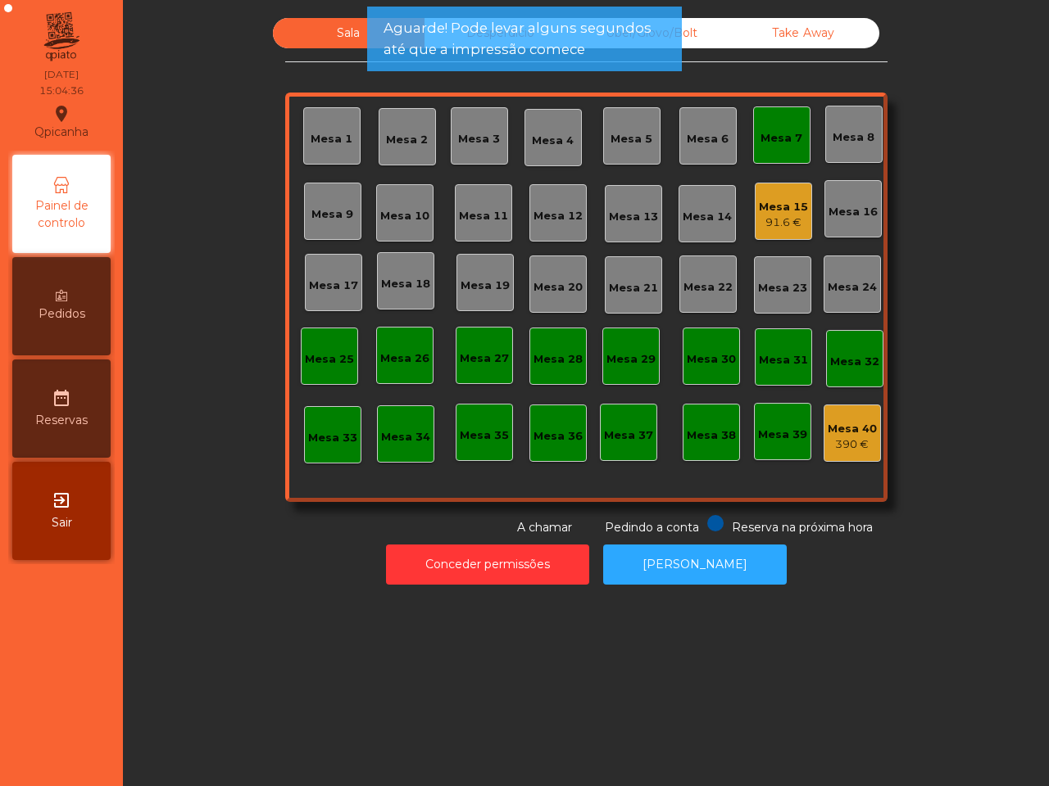
click at [760, 124] on div "Mesa 7" at bounding box center [781, 135] width 42 height 23
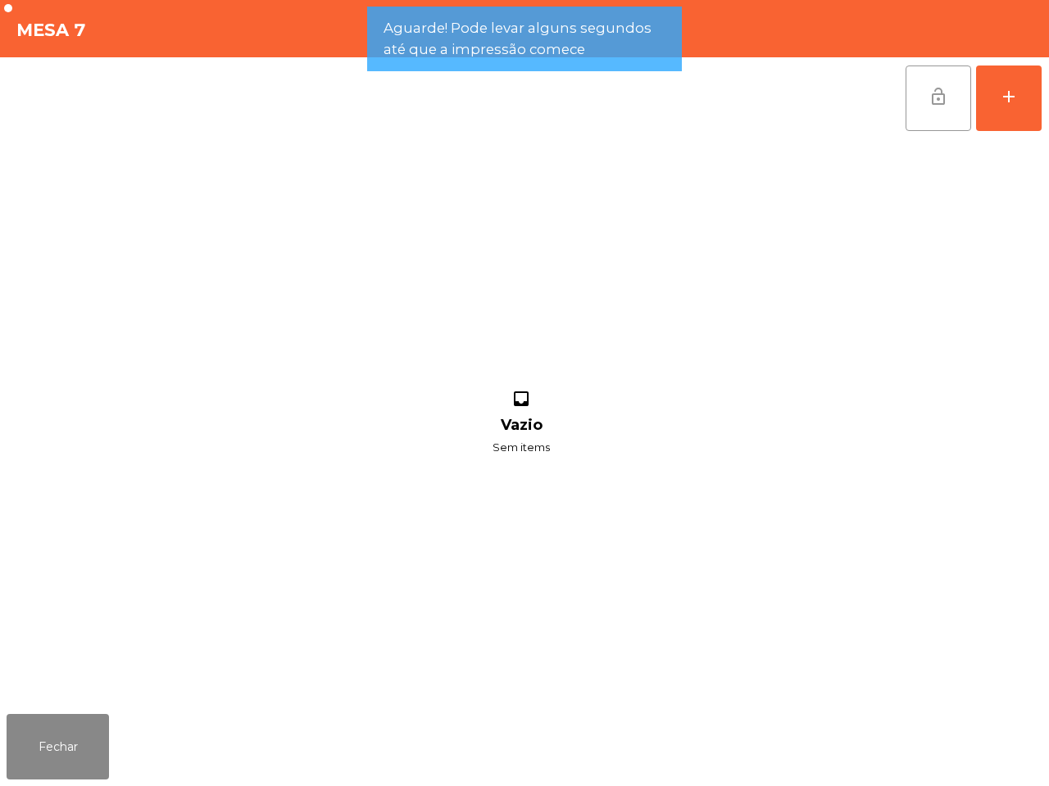
click at [920, 91] on button "lock_open" at bounding box center [938, 99] width 66 height 66
